Goal: Transaction & Acquisition: Purchase product/service

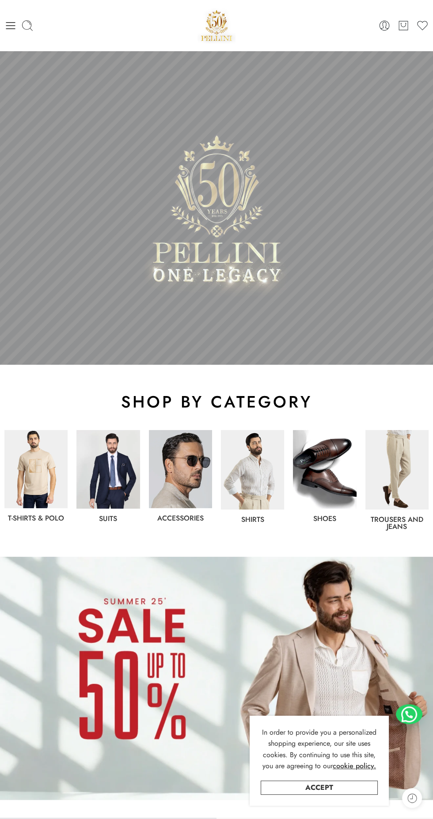
click at [191, 557] on img at bounding box center [216, 679] width 433 height 244
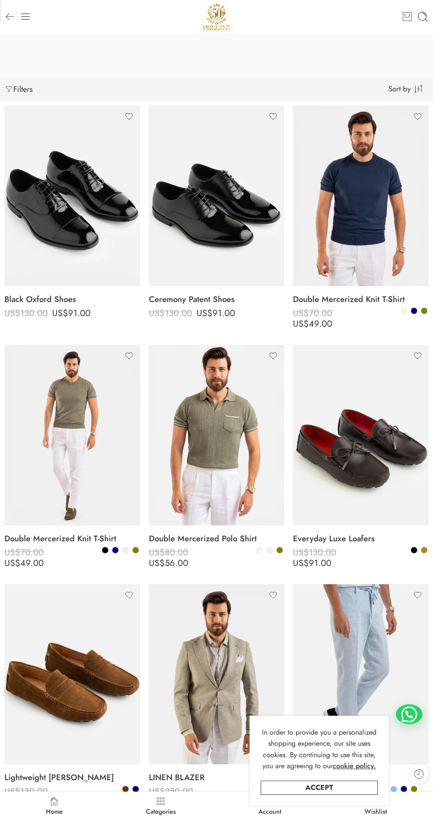
click at [343, 789] on link "Accept" at bounding box center [318, 787] width 117 height 14
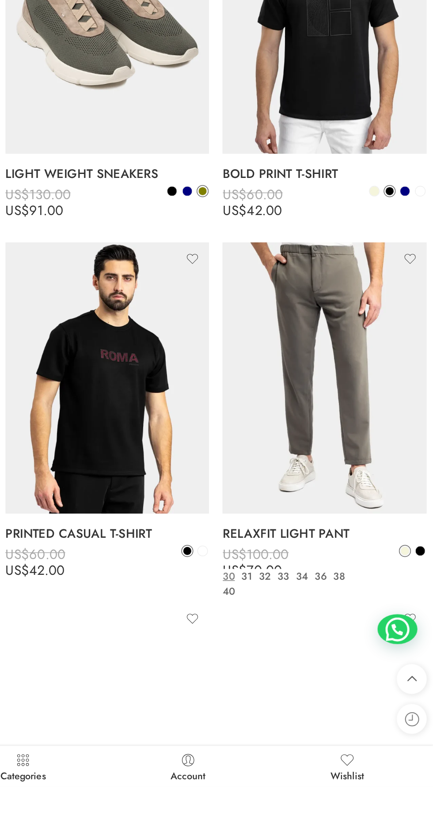
scroll to position [1326, 0]
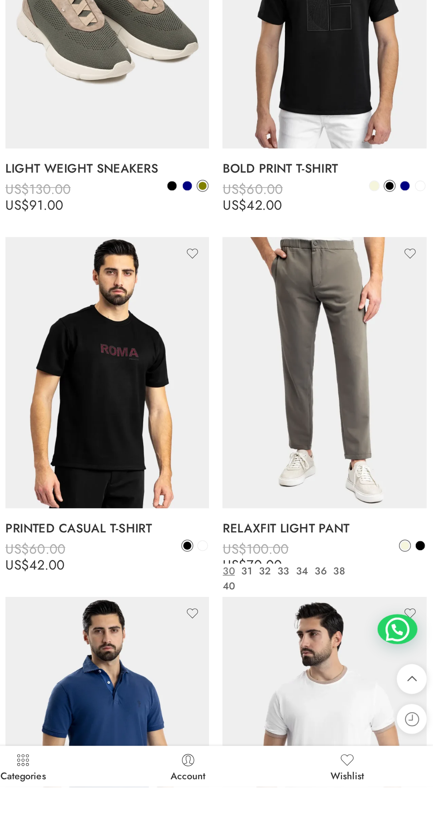
click at [424, 659] on span at bounding box center [424, 659] width 6 height 6
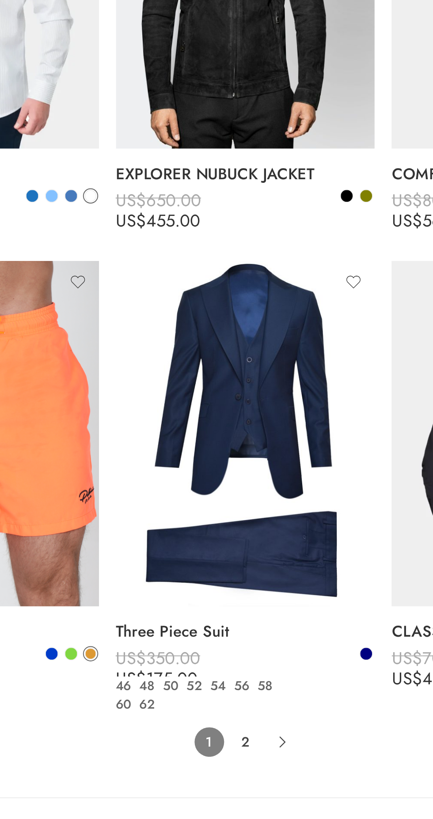
scroll to position [4149, 0]
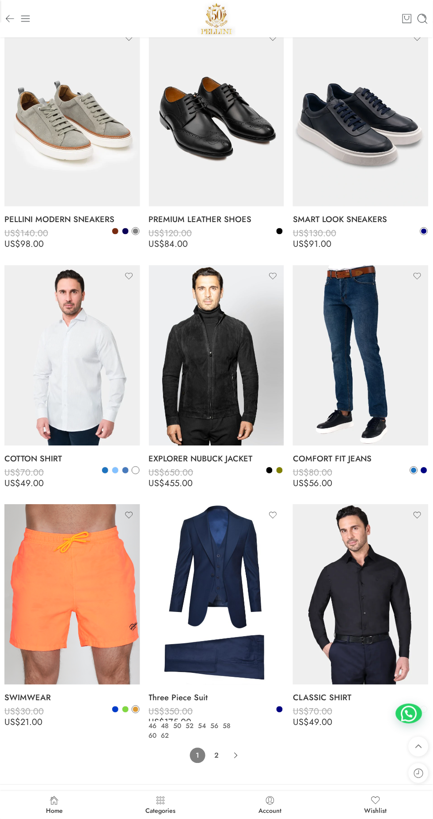
click at [239, 757] on icon "Product Pagination" at bounding box center [235, 755] width 15 height 15
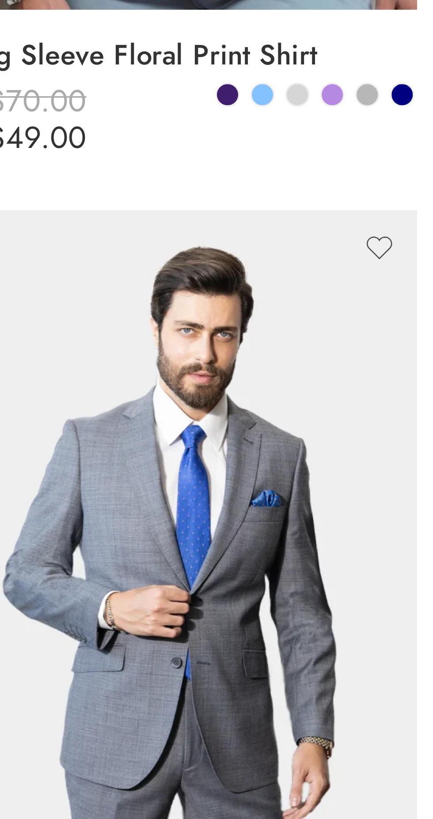
scroll to position [3677, 0]
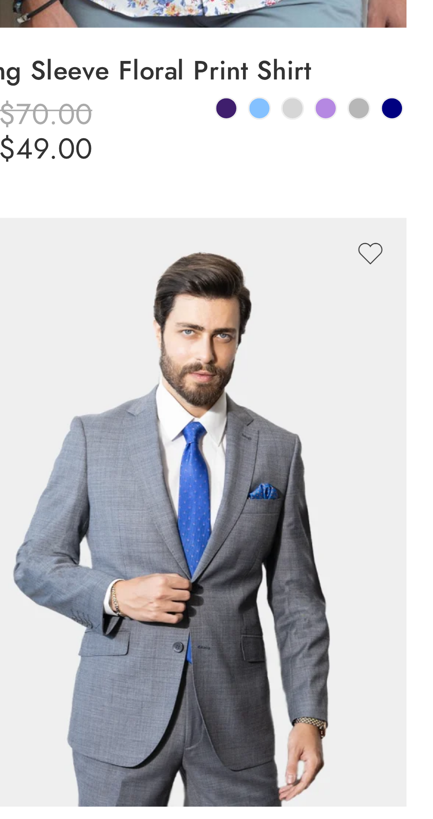
click at [201, 619] on img at bounding box center [217, 635] width 136 height 181
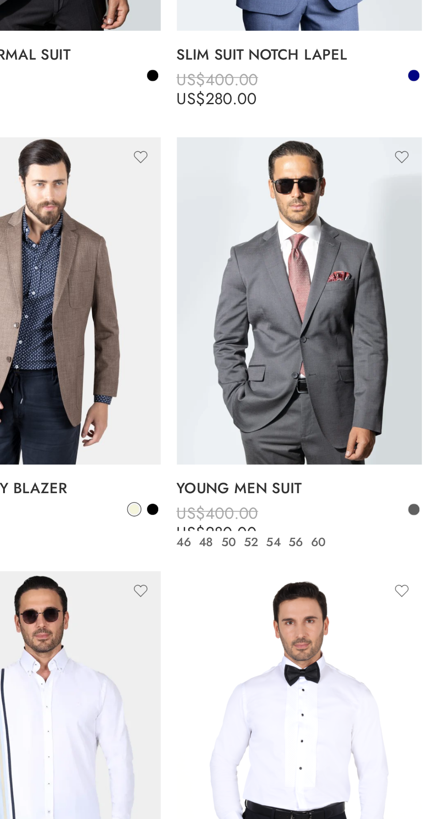
scroll to position [1394, 0]
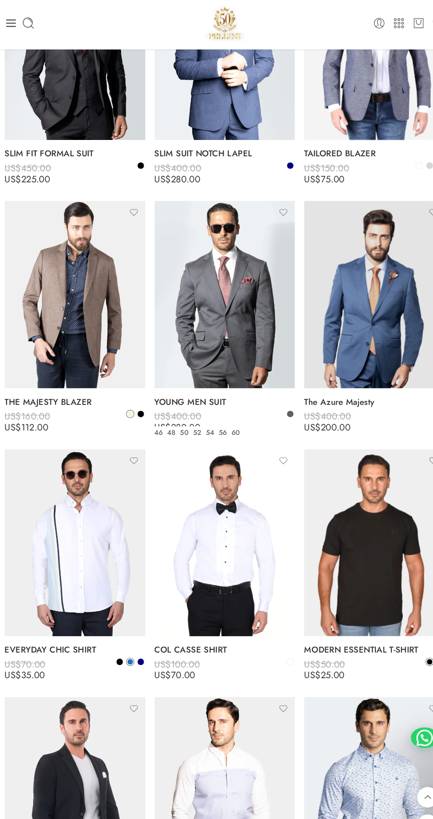
click at [354, 264] on img at bounding box center [361, 287] width 136 height 181
